Goal: Find specific page/section: Find specific page/section

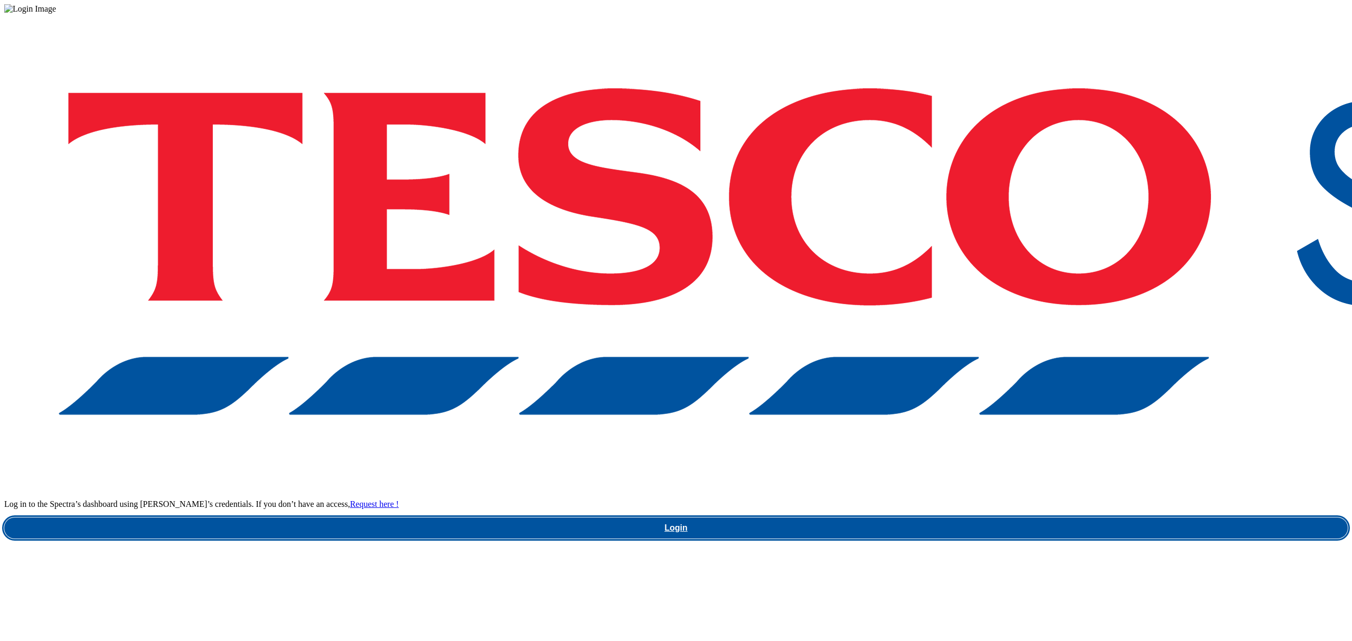
click at [1023, 518] on link "Login" at bounding box center [676, 528] width 1344 height 21
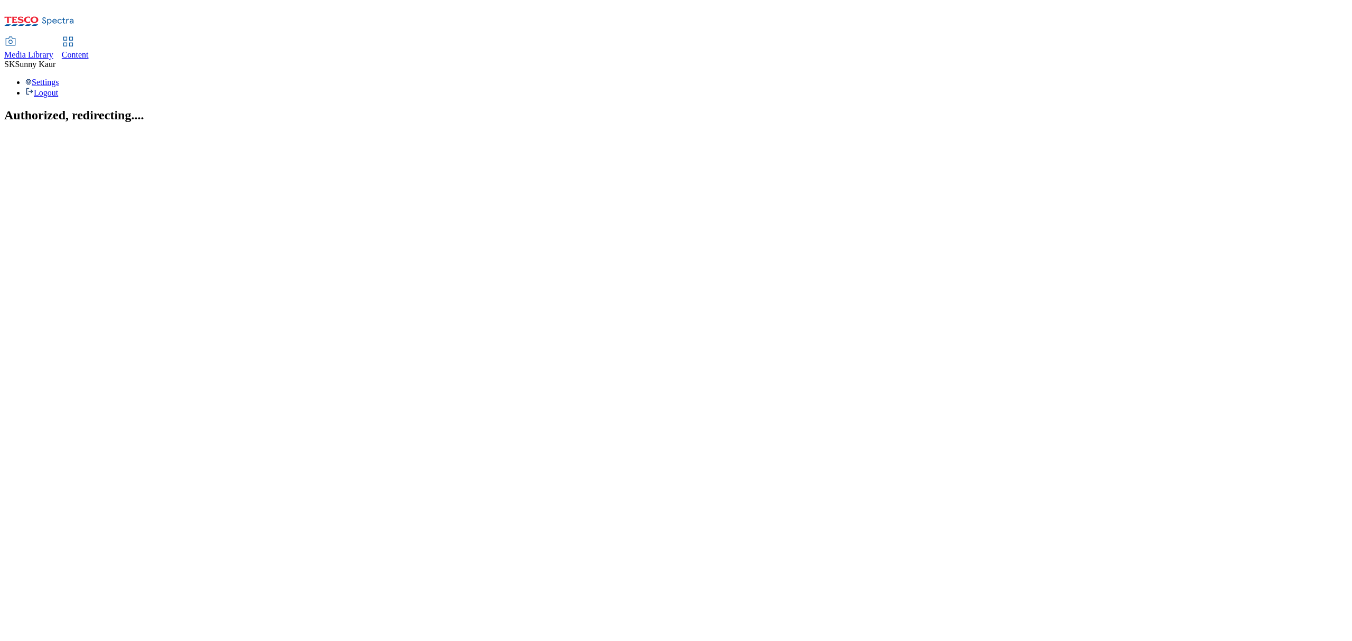
click at [53, 50] on span "Media Library" at bounding box center [28, 54] width 49 height 9
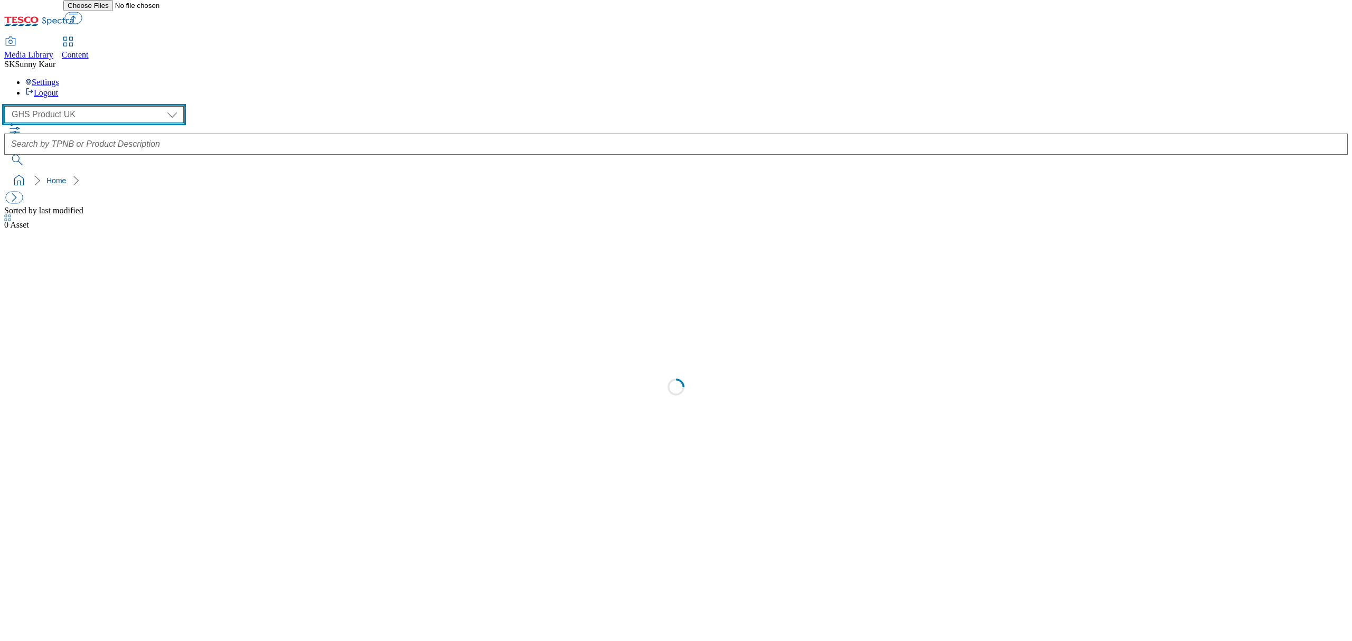
click at [73, 106] on select "Dotcom UK GHS Marketing UK GHS Product UK Our Tesco" at bounding box center [94, 114] width 180 height 17
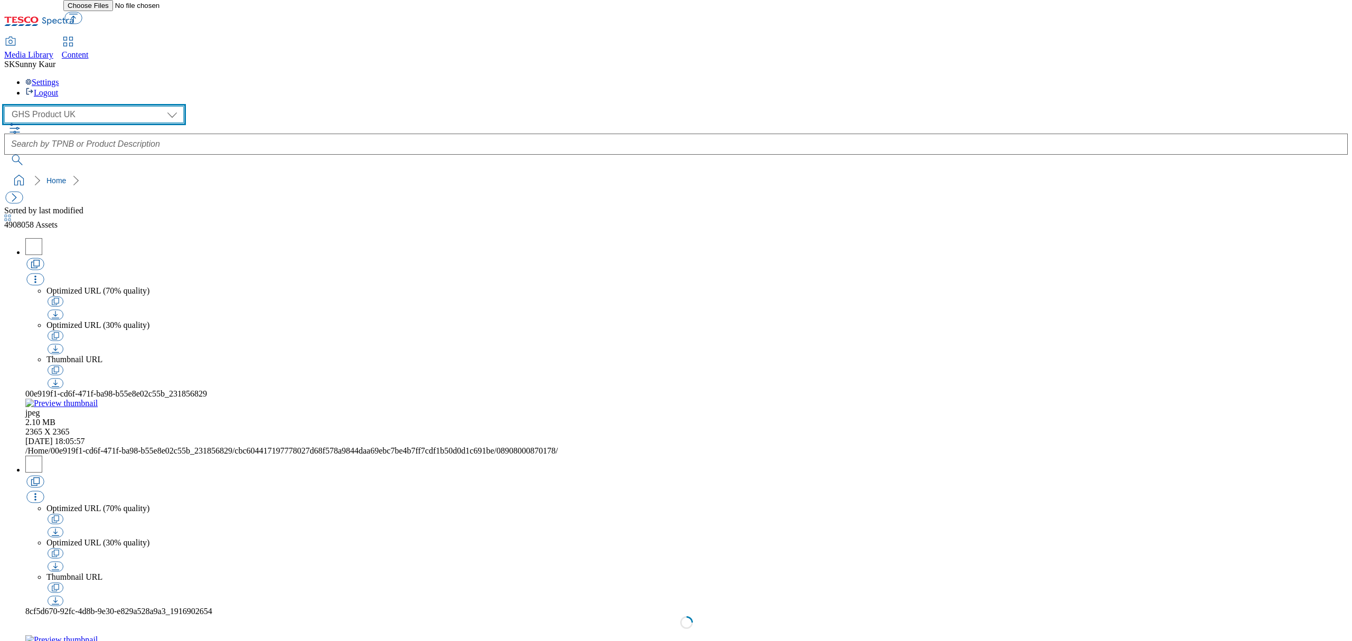
select select "flare-ourtesco"
click at [7, 106] on select "Dotcom UK GHS Marketing UK GHS Product UK Our Tesco" at bounding box center [94, 114] width 180 height 17
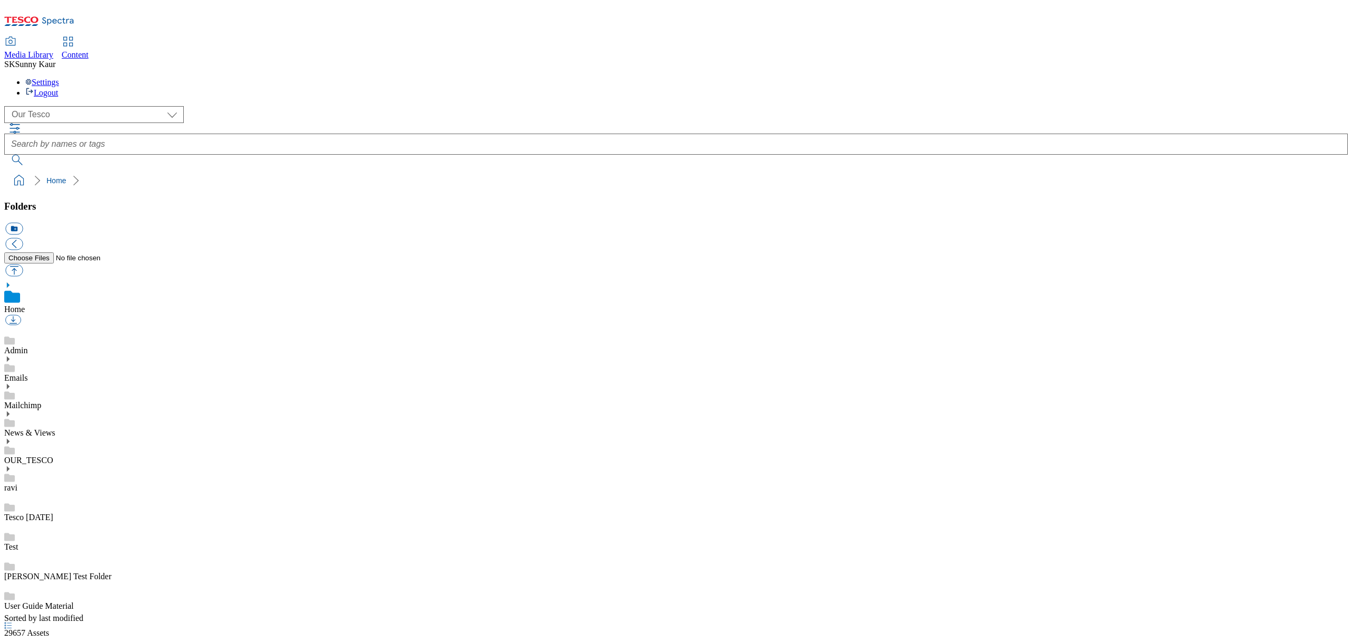
click at [20, 326] on div "Admin Emails Mailchimp News & Views OUR_TESCO ravi Tesco Today Test Tom Hart Te…" at bounding box center [676, 468] width 1344 height 285
click at [12, 410] on div at bounding box center [7, 413] width 7 height 7
click at [27, 517] on link "Menus" at bounding box center [15, 521] width 23 height 9
click at [55, 417] on link "News & Views" at bounding box center [29, 421] width 51 height 9
